Goal: Check status

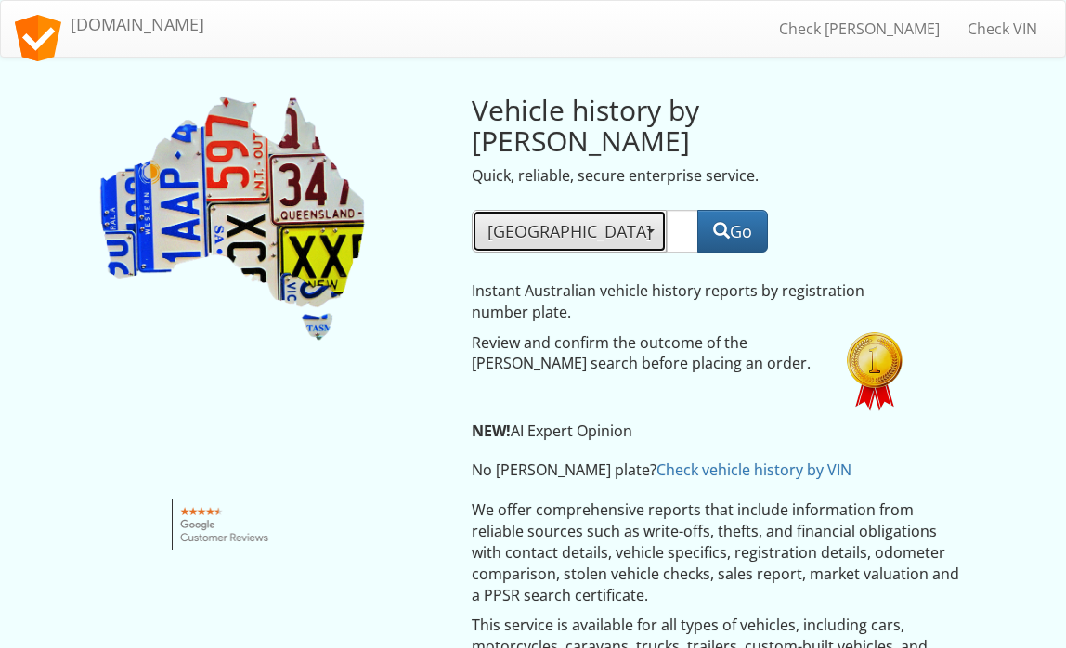
click at [647, 229] on span "button" at bounding box center [650, 231] width 7 height 4
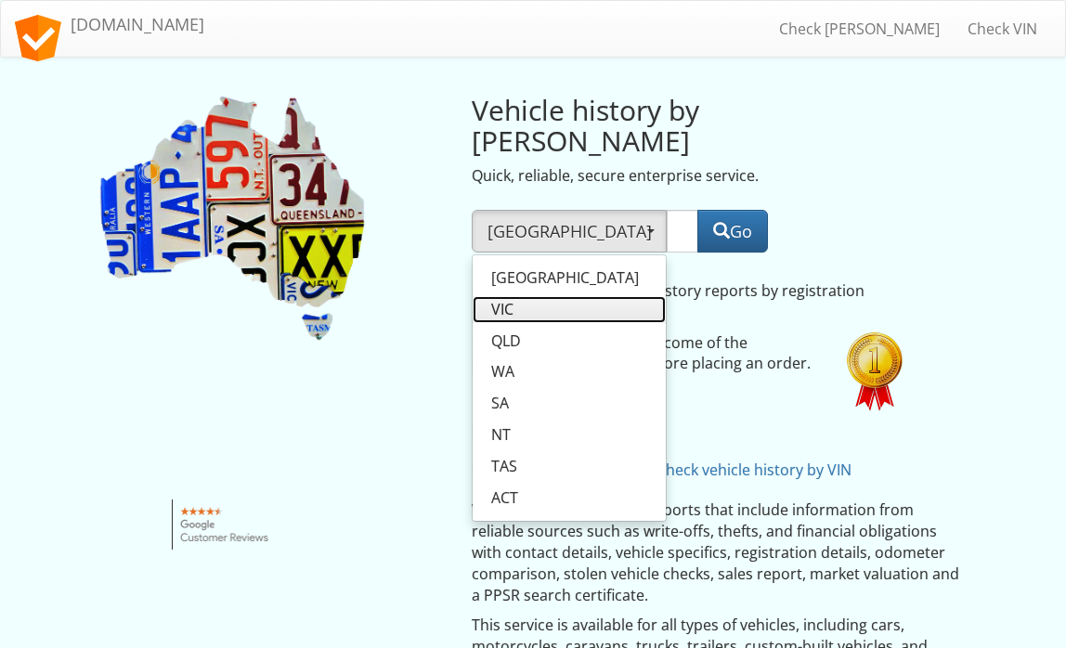
click at [512, 299] on span "VIC" at bounding box center [502, 309] width 22 height 21
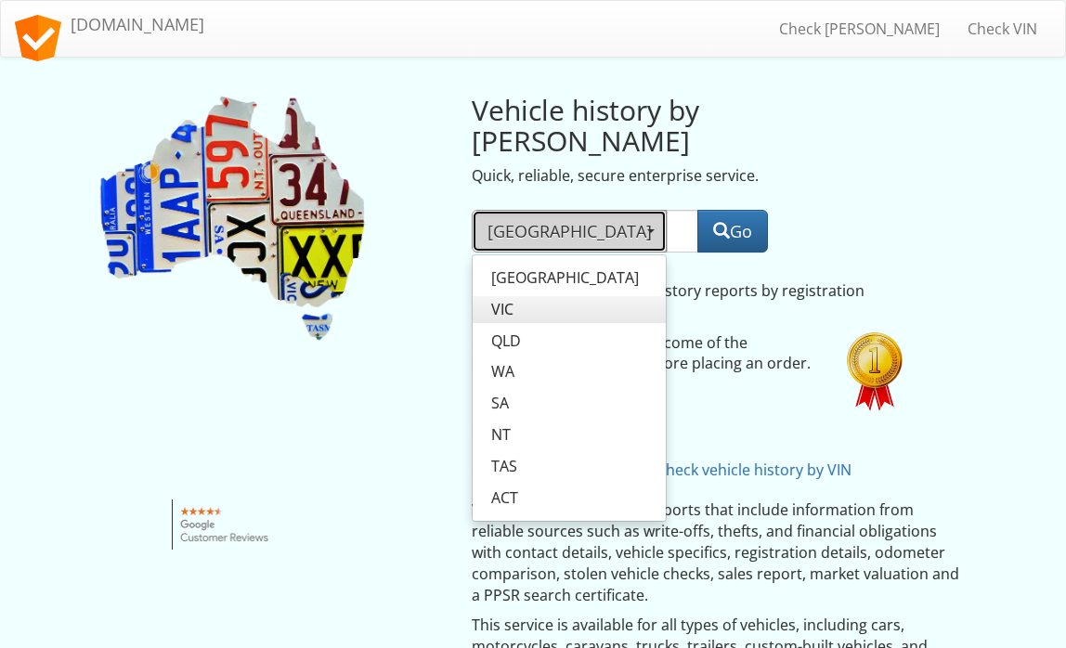
select select "VIC"
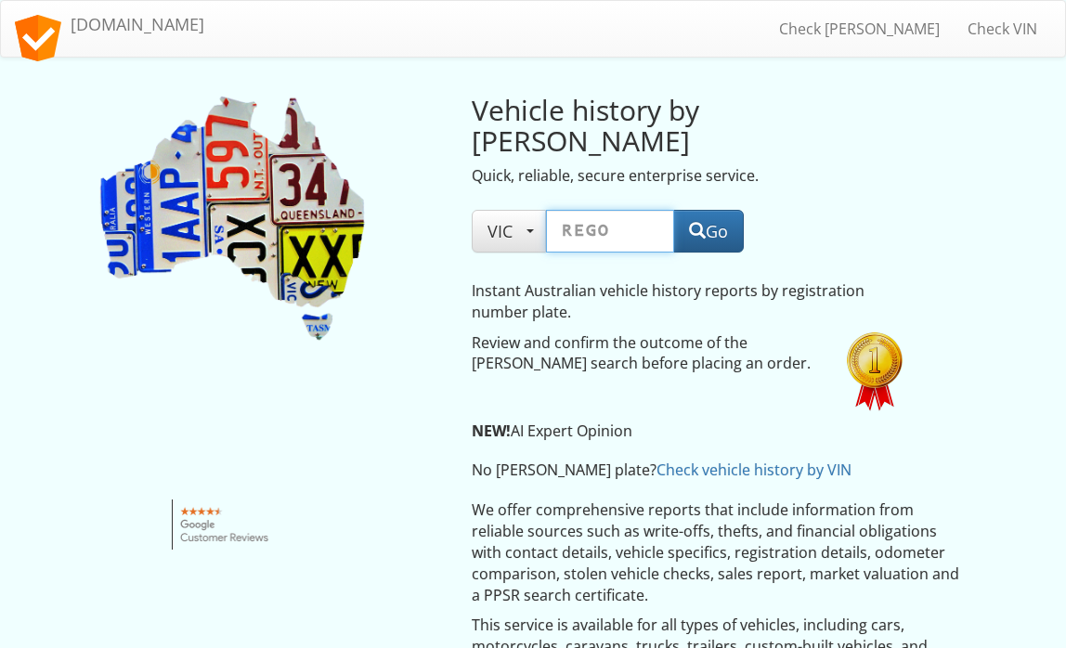
click at [586, 210] on input "text" at bounding box center [610, 231] width 128 height 43
paste input "1HYH458"
type input "1HYH458"
click at [701, 222] on span "button" at bounding box center [697, 230] width 17 height 17
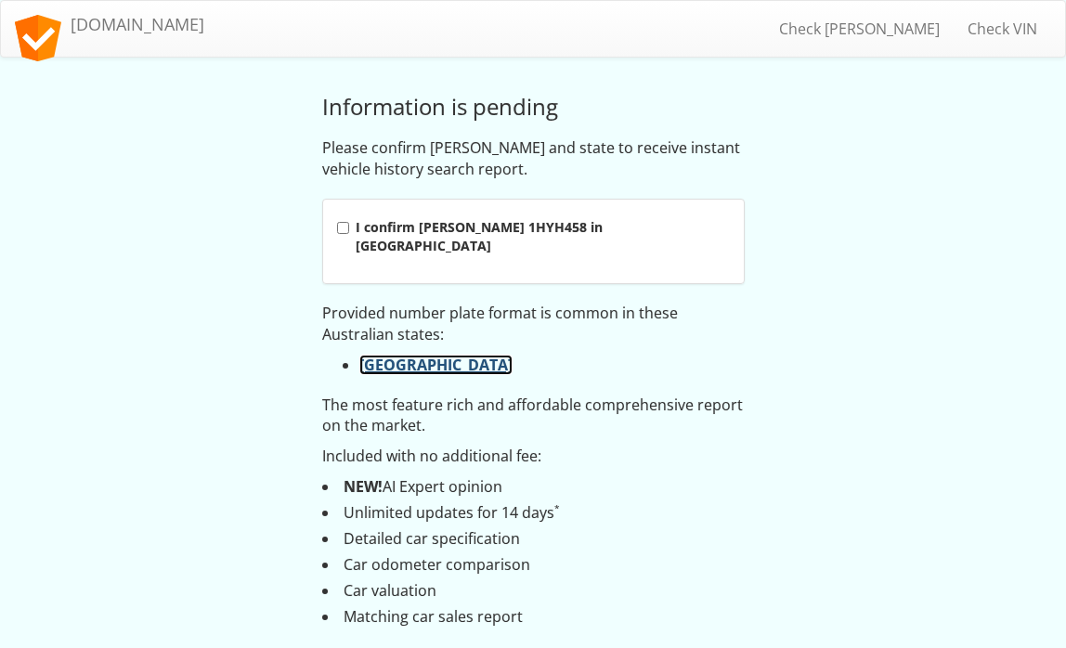
click at [447, 355] on link "Western Australia" at bounding box center [435, 365] width 153 height 20
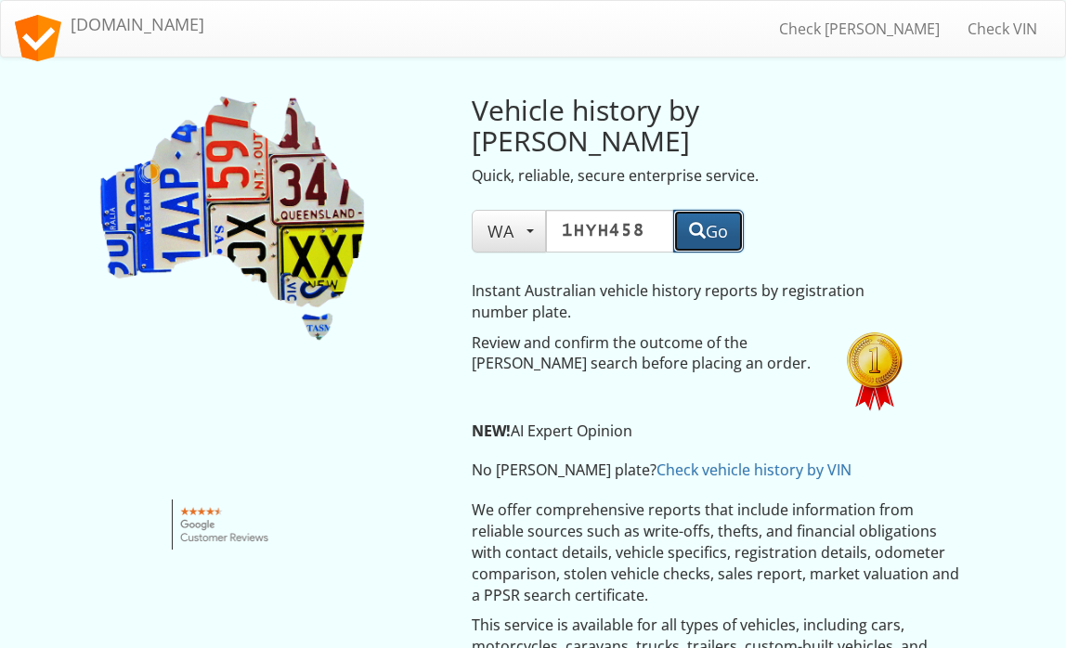
click at [728, 210] on button "Go" at bounding box center [708, 231] width 71 height 43
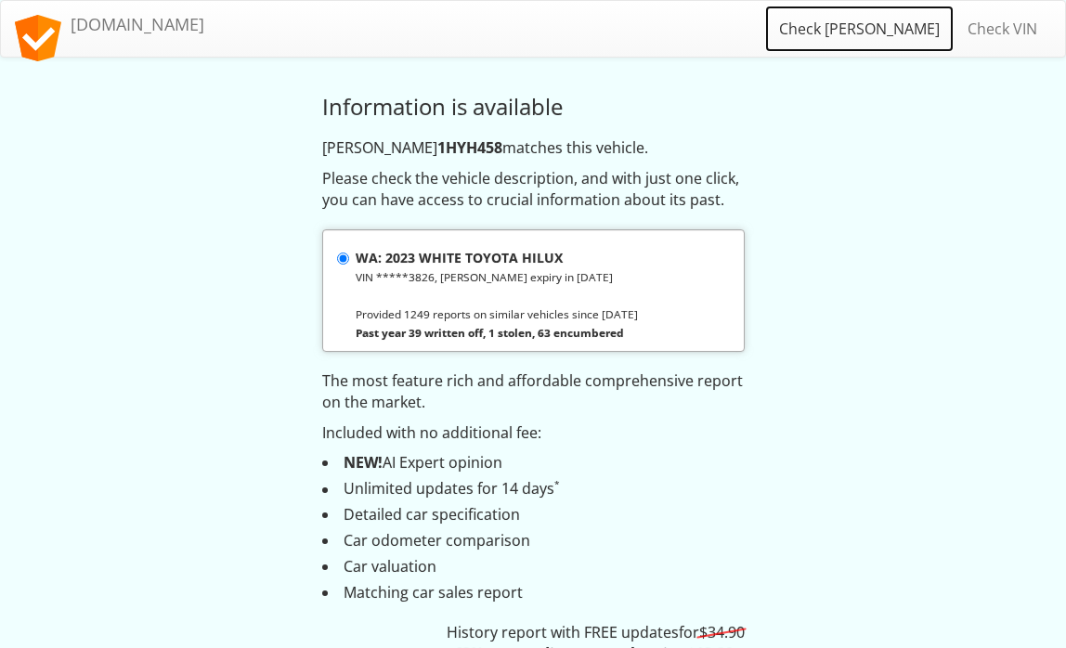
click at [864, 35] on link "Check [PERSON_NAME]" at bounding box center [859, 29] width 188 height 46
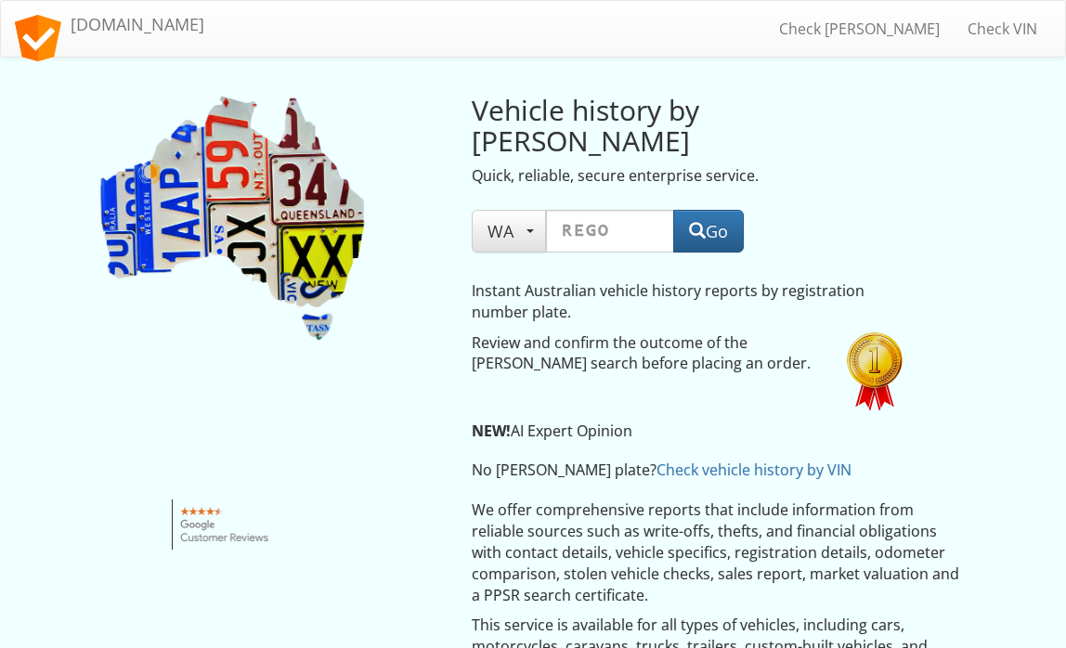
click at [582, 210] on input "text" at bounding box center [610, 231] width 128 height 43
type input "CE86XK"
click at [732, 210] on button "Go" at bounding box center [708, 231] width 71 height 43
click at [711, 210] on button "Go" at bounding box center [708, 231] width 71 height 43
click at [695, 222] on span "button" at bounding box center [697, 230] width 17 height 17
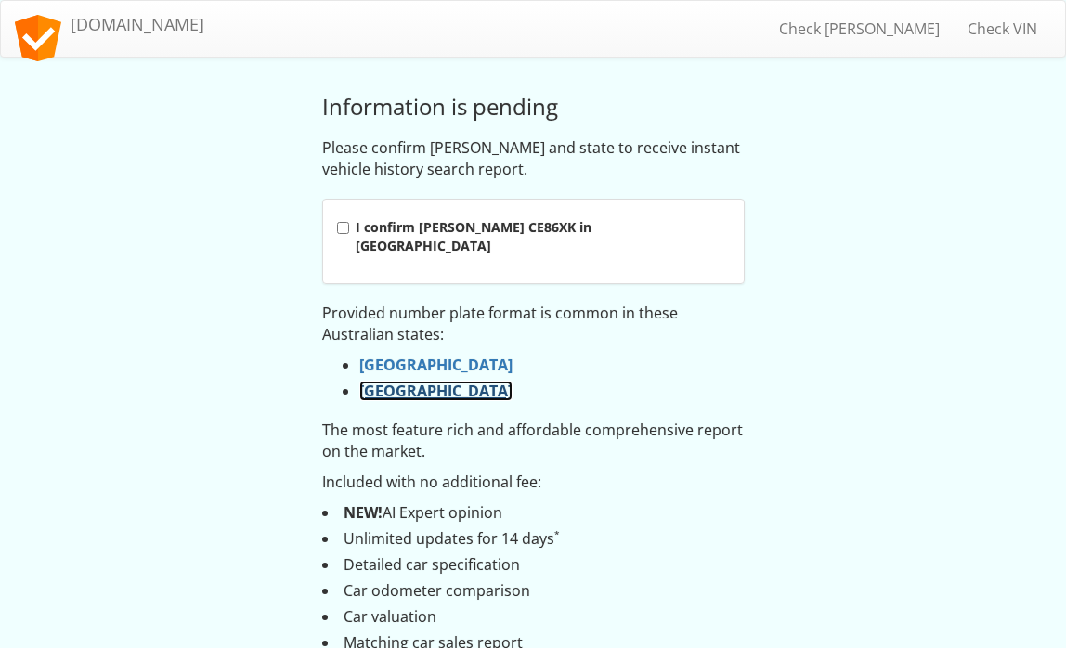
click at [431, 381] on link "Northern Territory" at bounding box center [435, 391] width 153 height 20
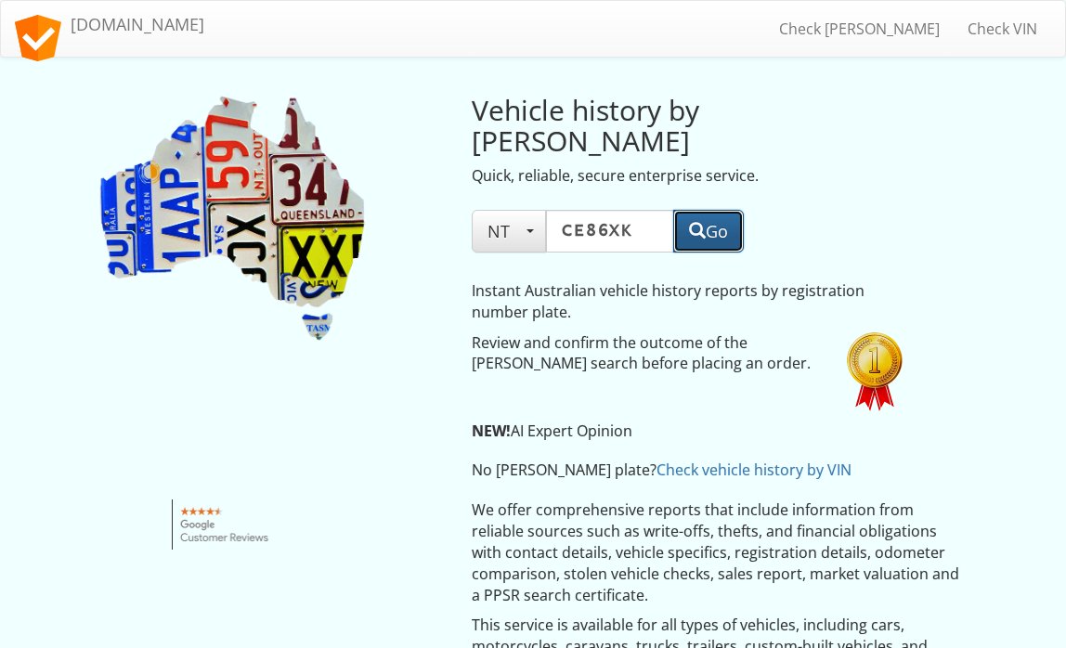
click at [705, 210] on button "Go" at bounding box center [708, 231] width 71 height 43
